Goal: Information Seeking & Learning: Get advice/opinions

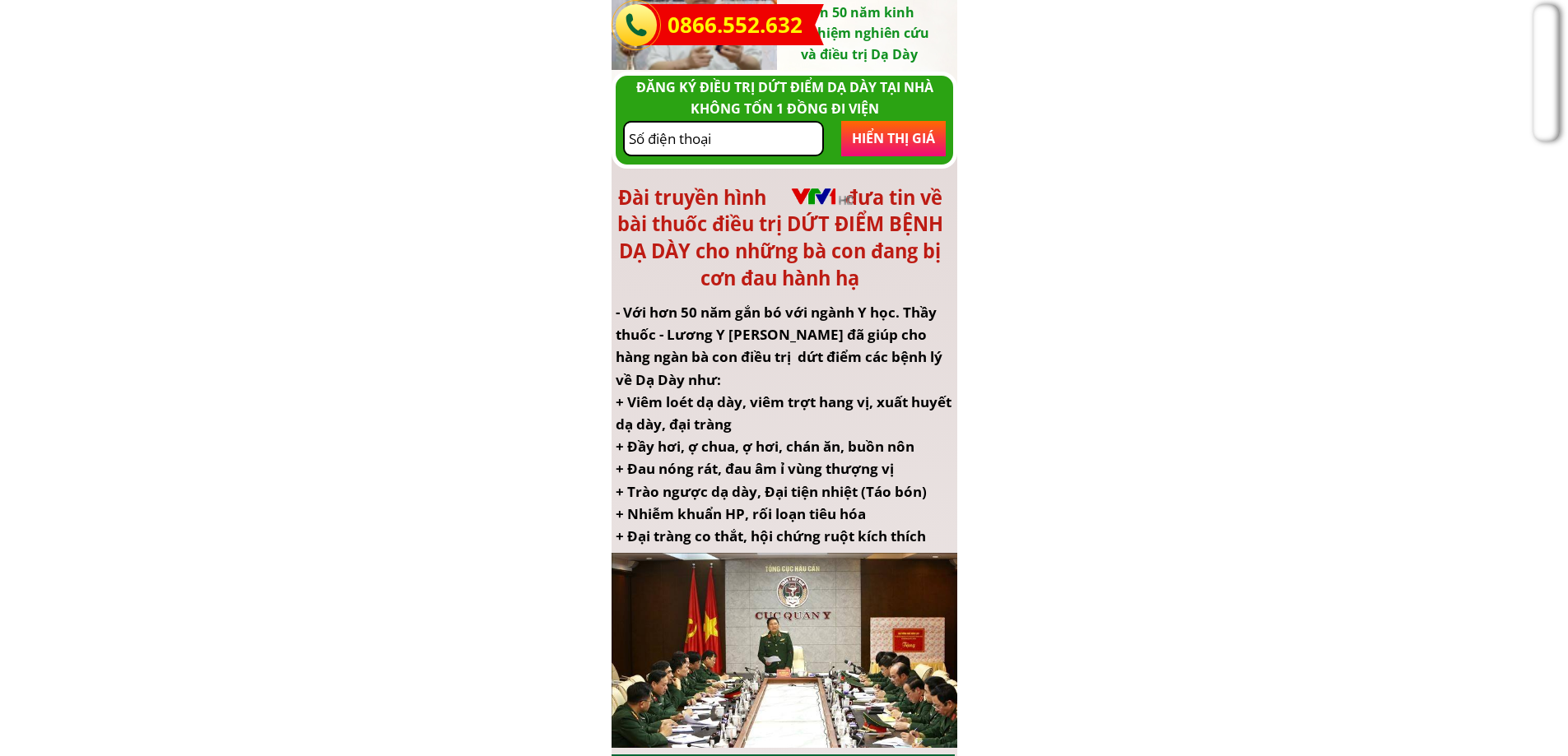
scroll to position [247, 0]
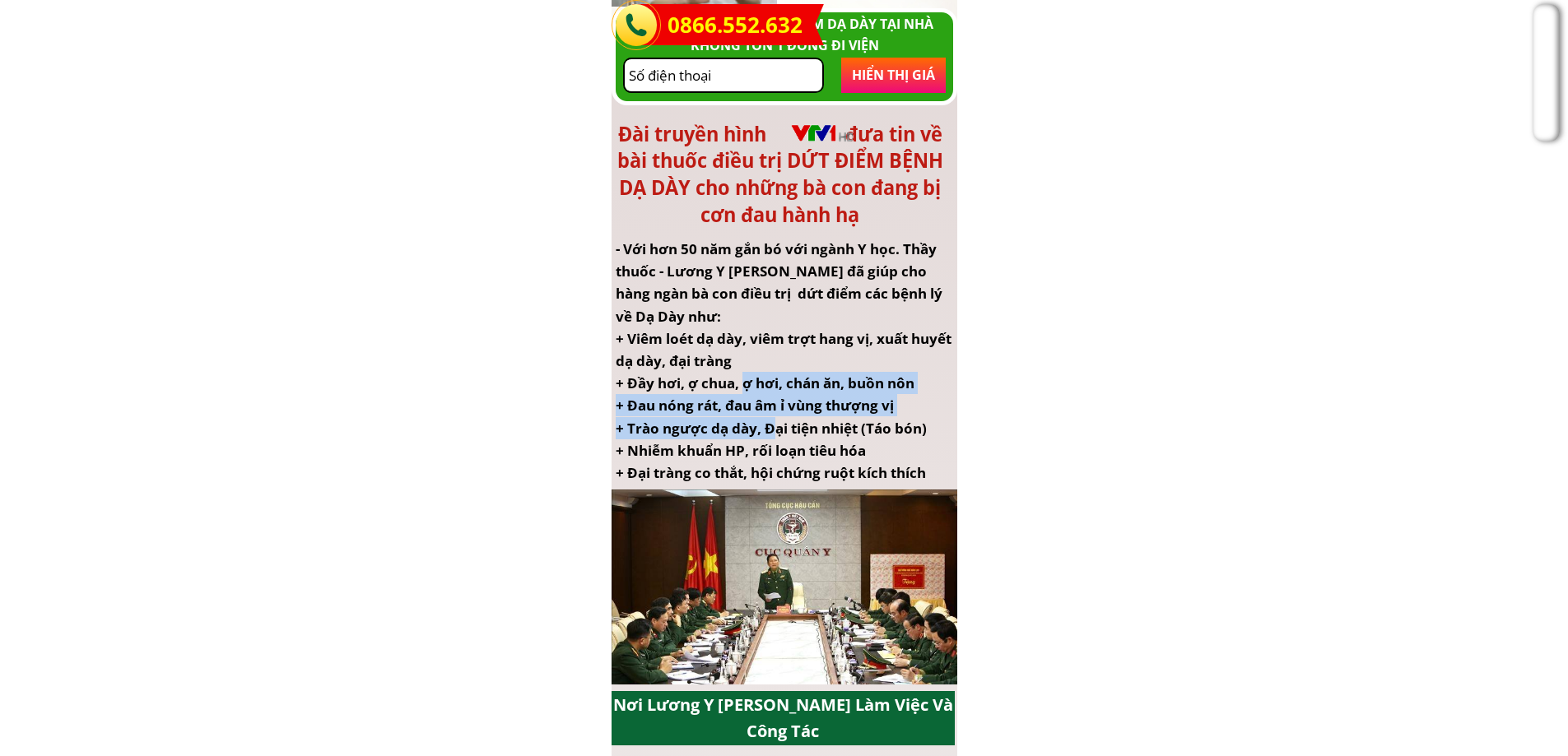
drag, startPoint x: 773, startPoint y: 421, endPoint x: 740, endPoint y: 386, distance: 48.1
click at [741, 386] on div "- Với hơn 50 năm gắn bó với ngành Y học. Thầy thuốc - Lương Y [PERSON_NAME] đã …" at bounding box center [784, 361] width 337 height 246
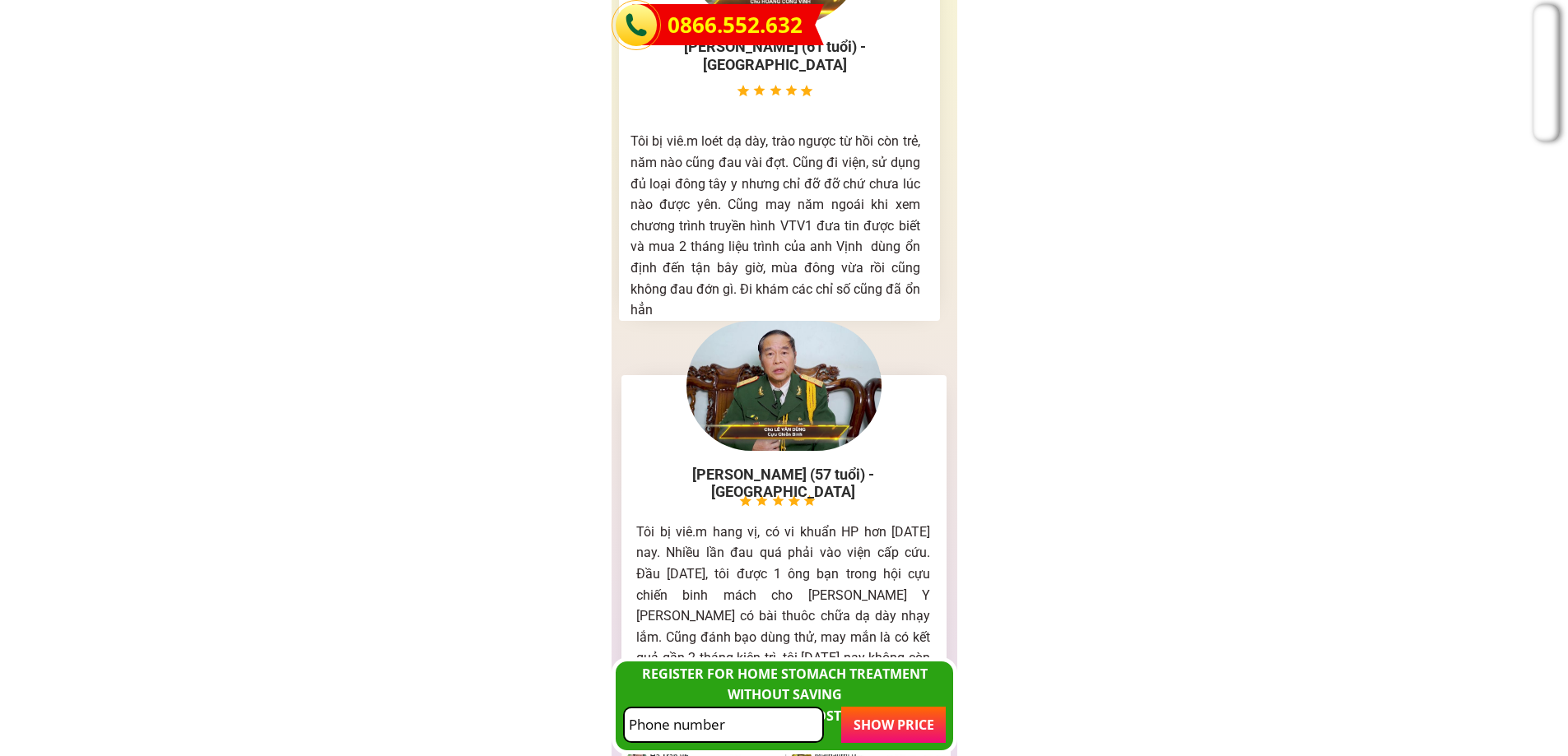
scroll to position [8063, 0]
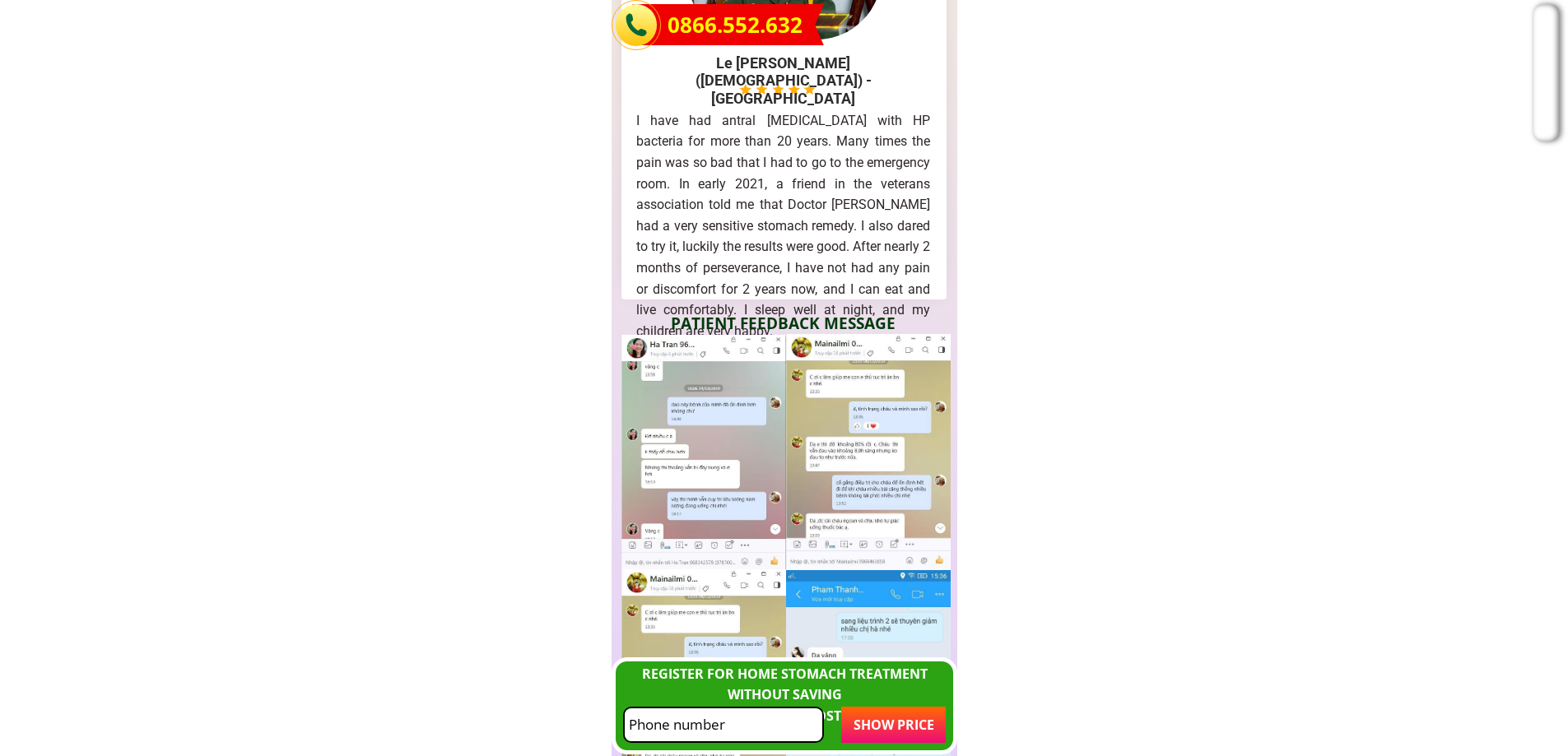
click at [730, 249] on font "I have had antral [MEDICAL_DATA] with HP bacteria for more than 20 years. Many …" at bounding box center [783, 226] width 294 height 227
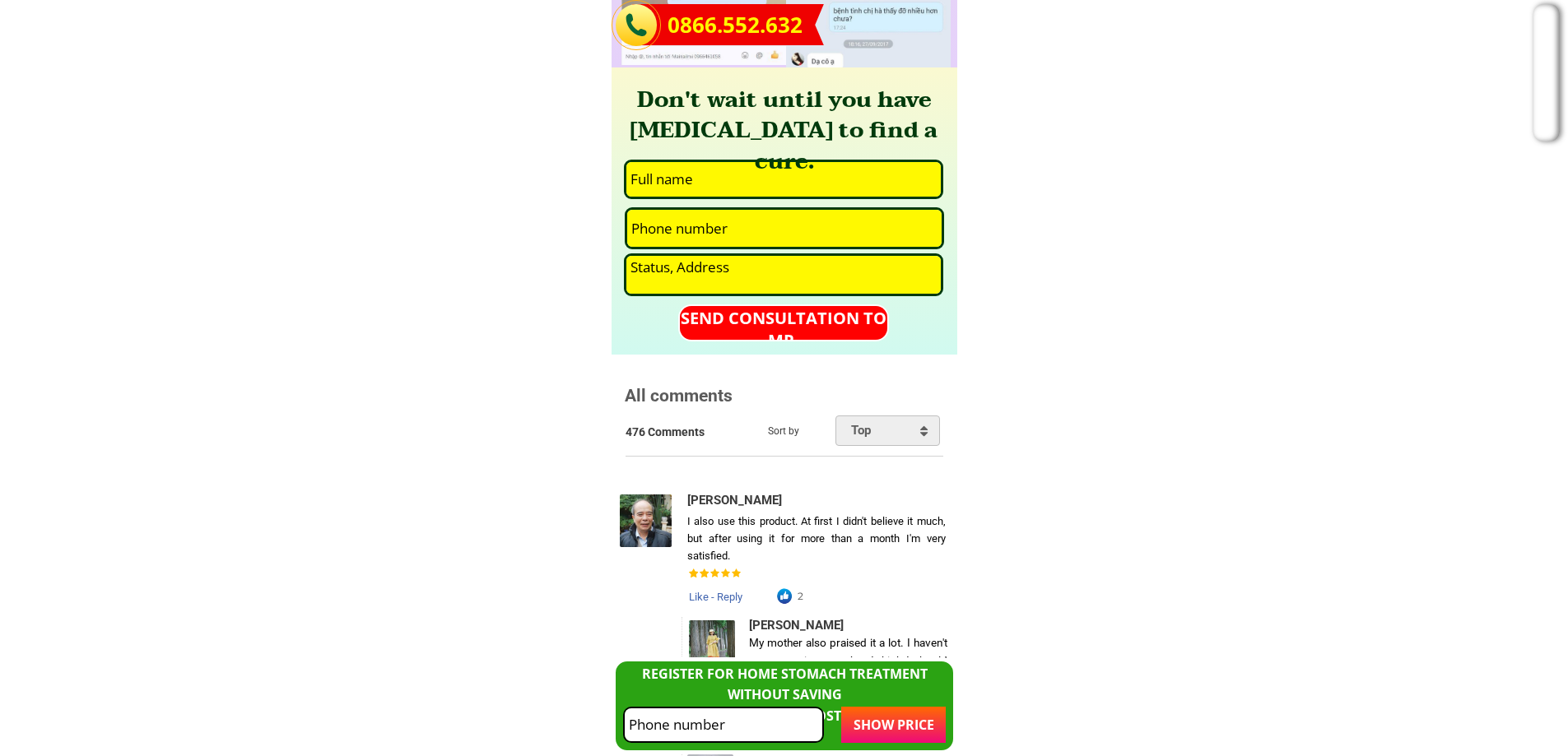
scroll to position [9215, 0]
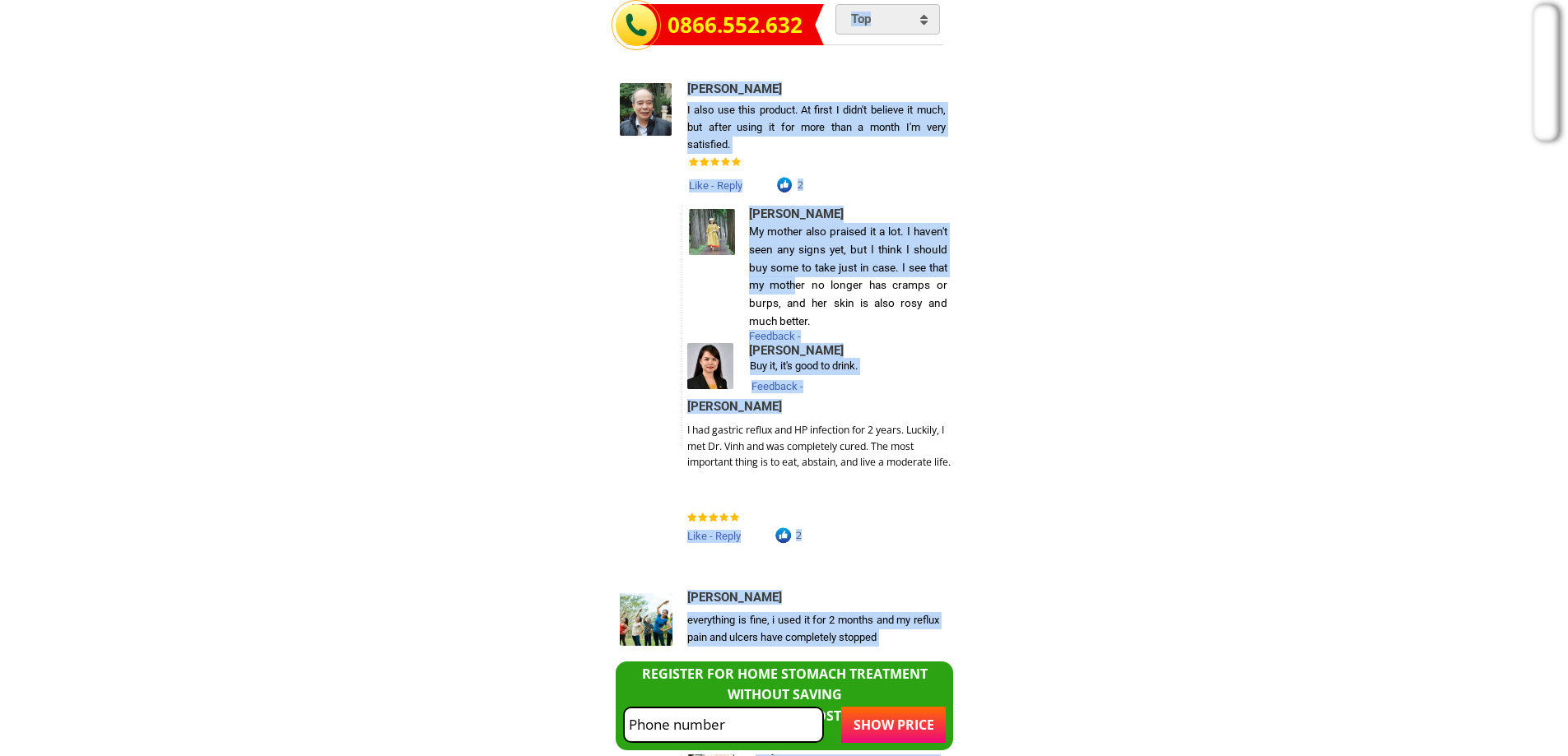
drag, startPoint x: 818, startPoint y: 332, endPoint x: 880, endPoint y: 428, distance: 114.3
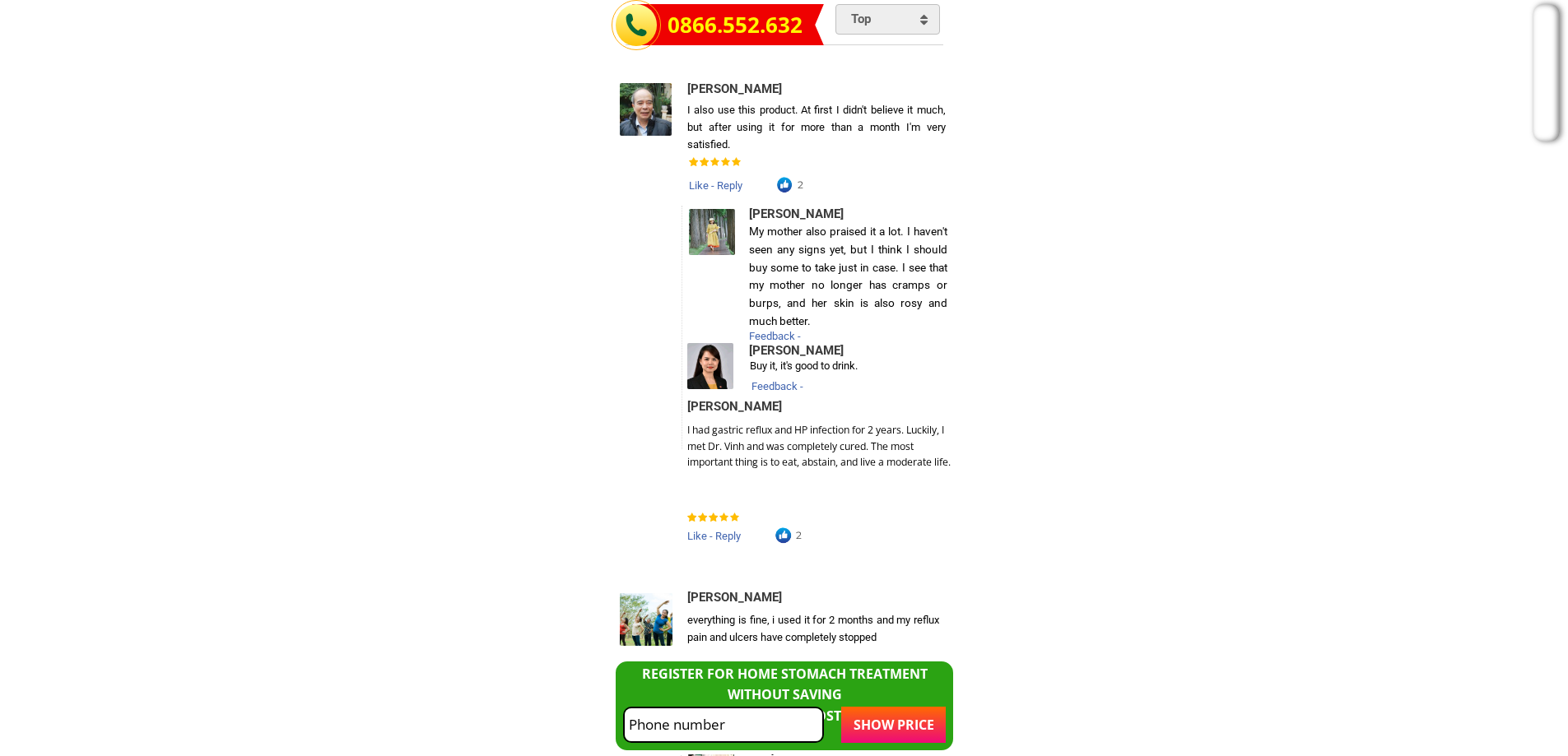
click at [795, 191] on div "Like - Reply" at bounding box center [756, 185] width 135 height 13
click at [794, 190] on div at bounding box center [785, 184] width 19 height 21
click at [791, 188] on div at bounding box center [785, 184] width 19 height 21
